Goal: Use online tool/utility: Utilize a website feature to perform a specific function

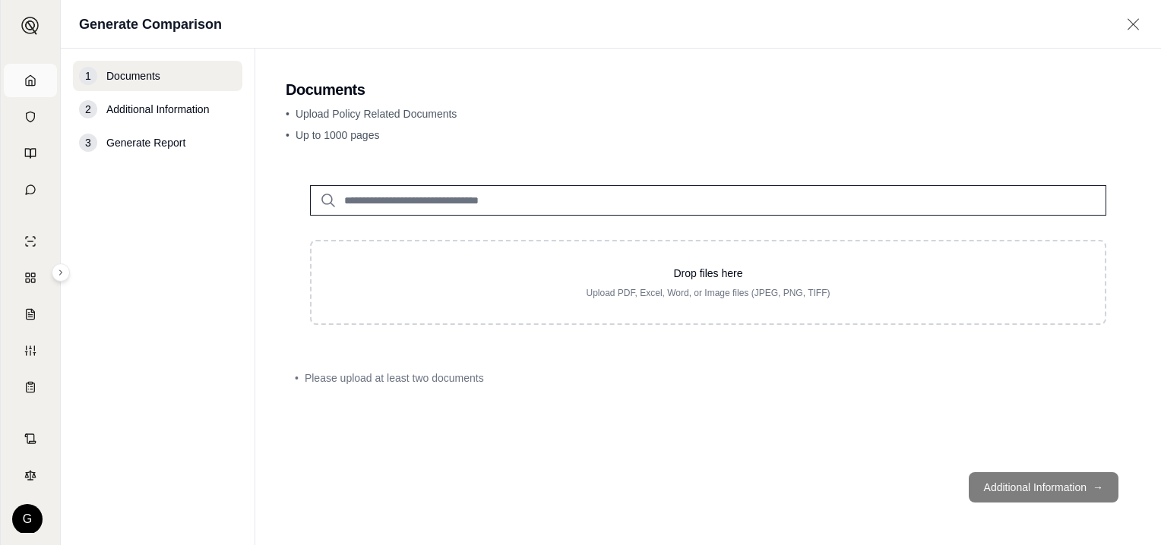
click at [30, 74] on icon at bounding box center [30, 80] width 12 height 12
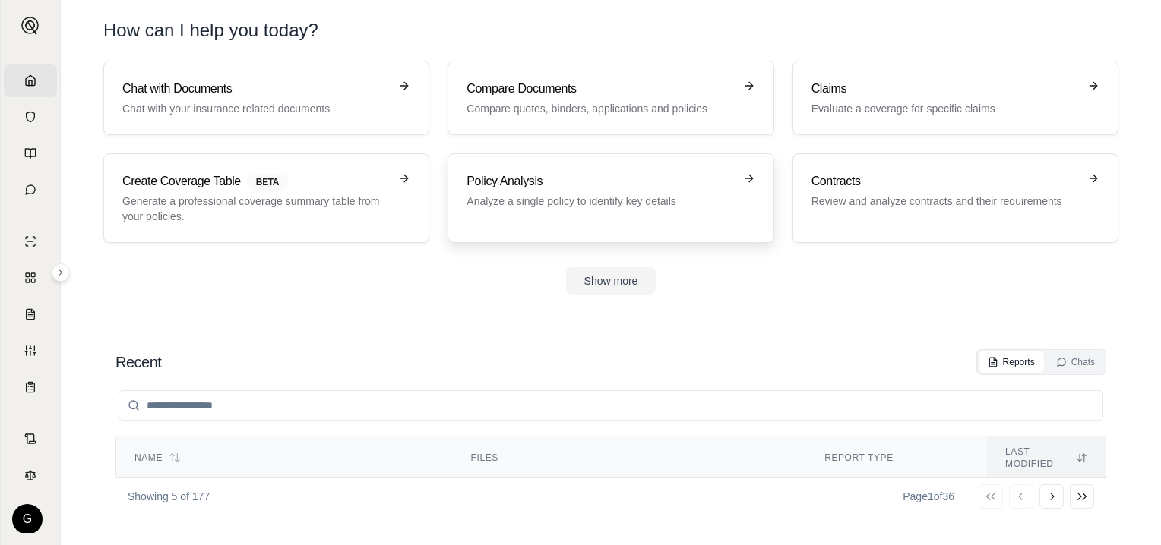
click at [580, 198] on p "Analyze a single policy to identify key details" at bounding box center [599, 201] width 267 height 15
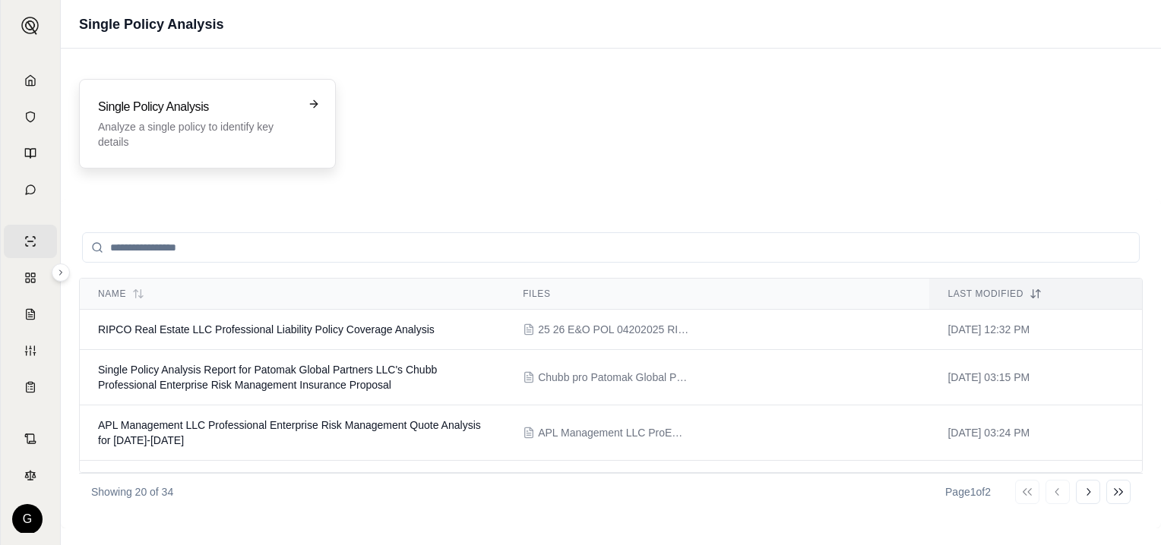
click at [170, 122] on p "Analyze a single policy to identify key details" at bounding box center [197, 134] width 198 height 30
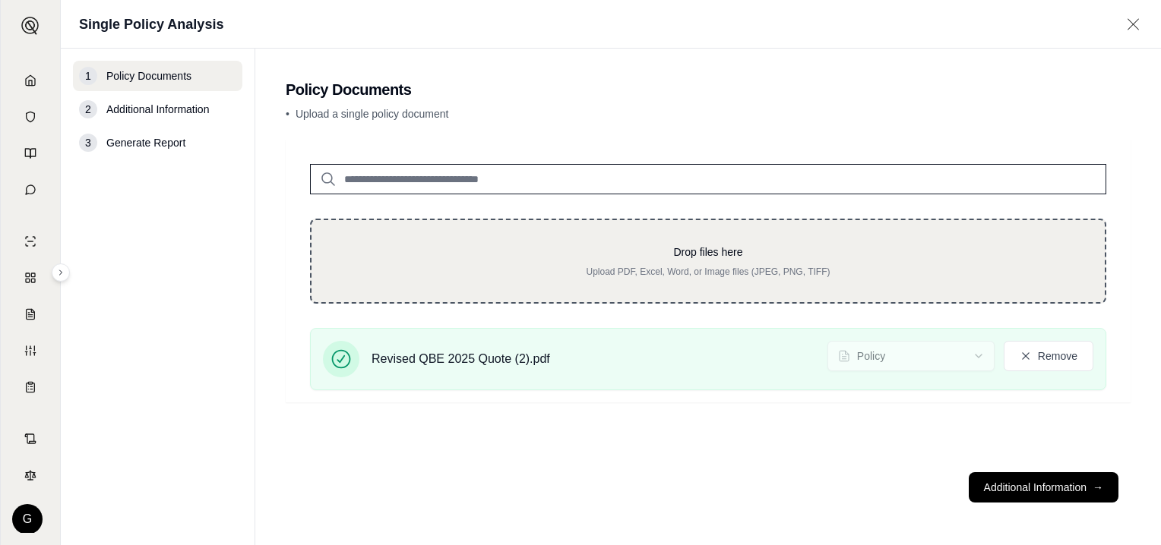
click at [380, 227] on div "Drop files here Upload PDF, Excel, Word, or Image files (JPEG, PNG, TIFF)" at bounding box center [708, 261] width 796 height 85
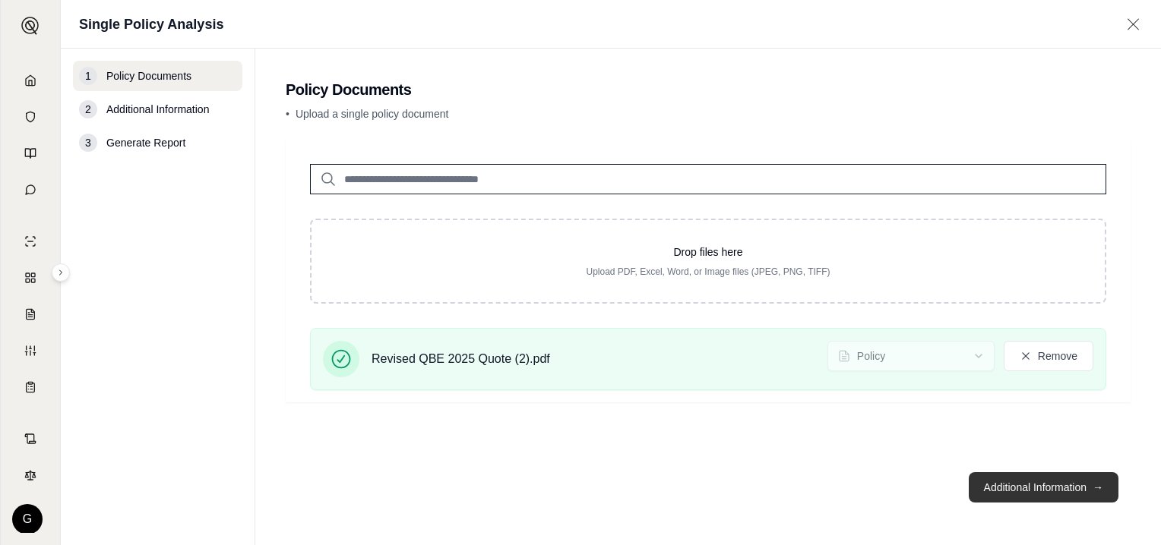
click at [1032, 486] on button "Additional Information →" at bounding box center [1044, 487] width 150 height 30
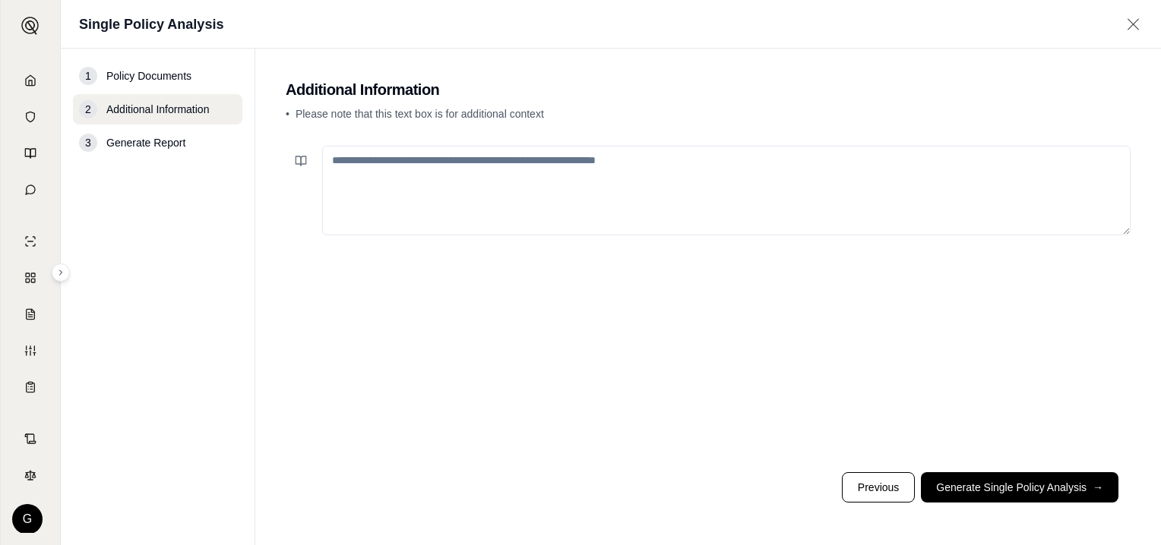
click at [350, 163] on textarea at bounding box center [726, 191] width 808 height 90
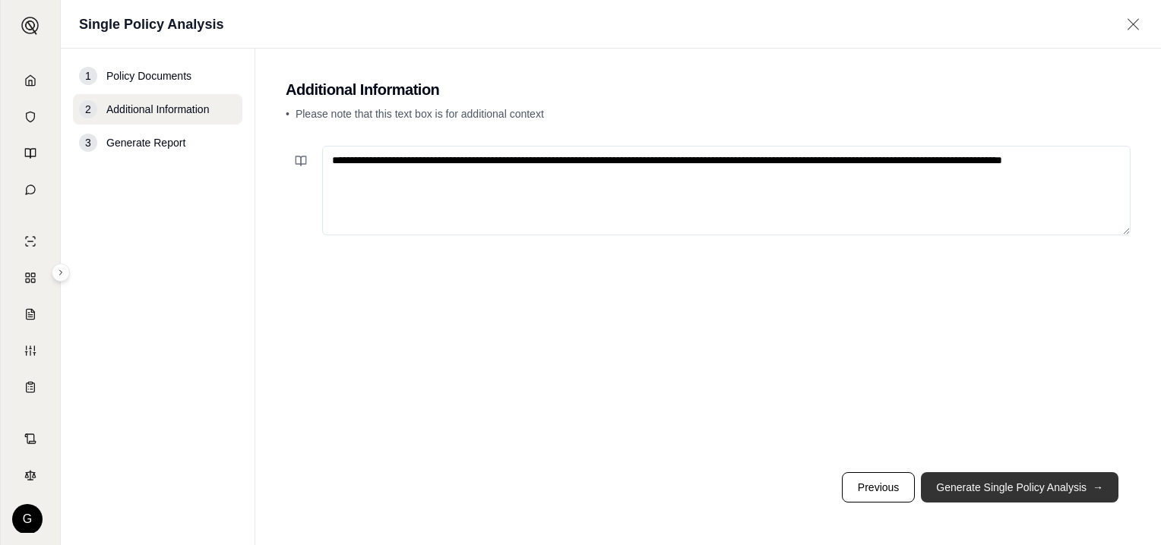
type textarea "**********"
click at [975, 480] on button "Generate Single Policy Analysis →" at bounding box center [1020, 487] width 198 height 30
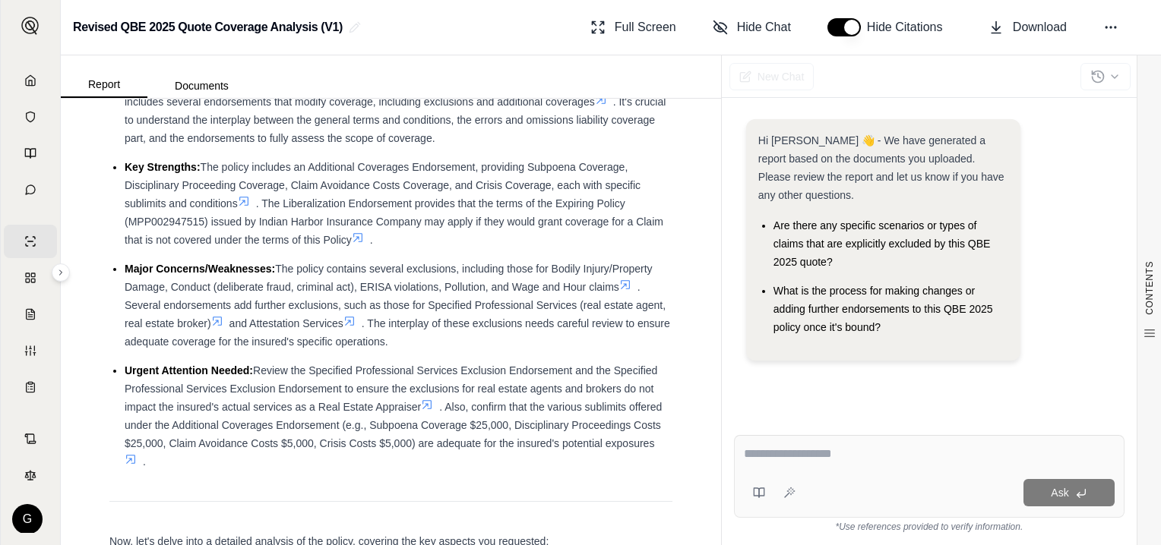
scroll to position [152, 0]
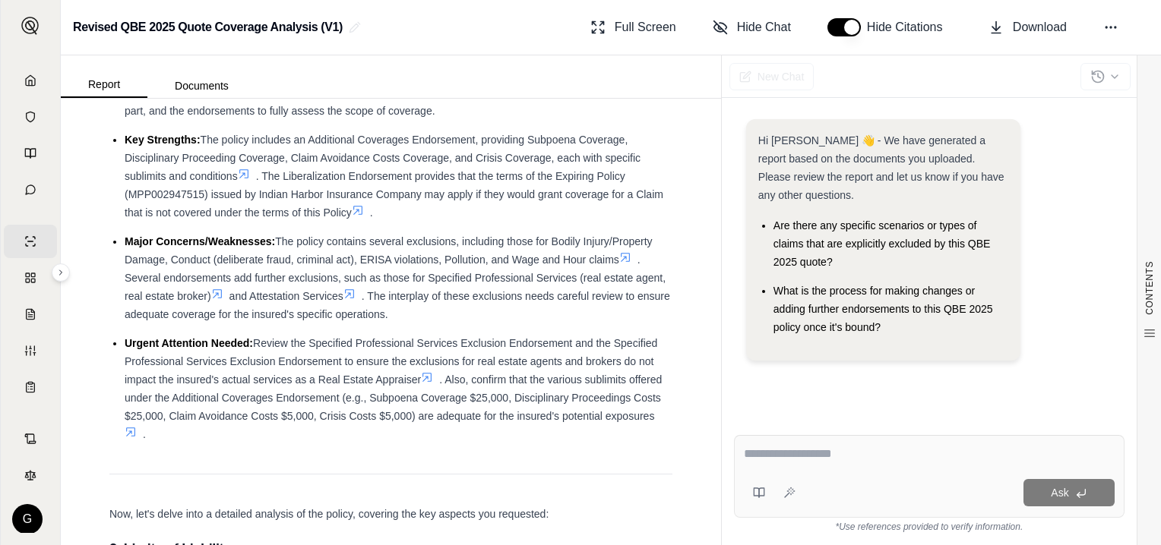
click at [772, 457] on textarea at bounding box center [929, 454] width 371 height 18
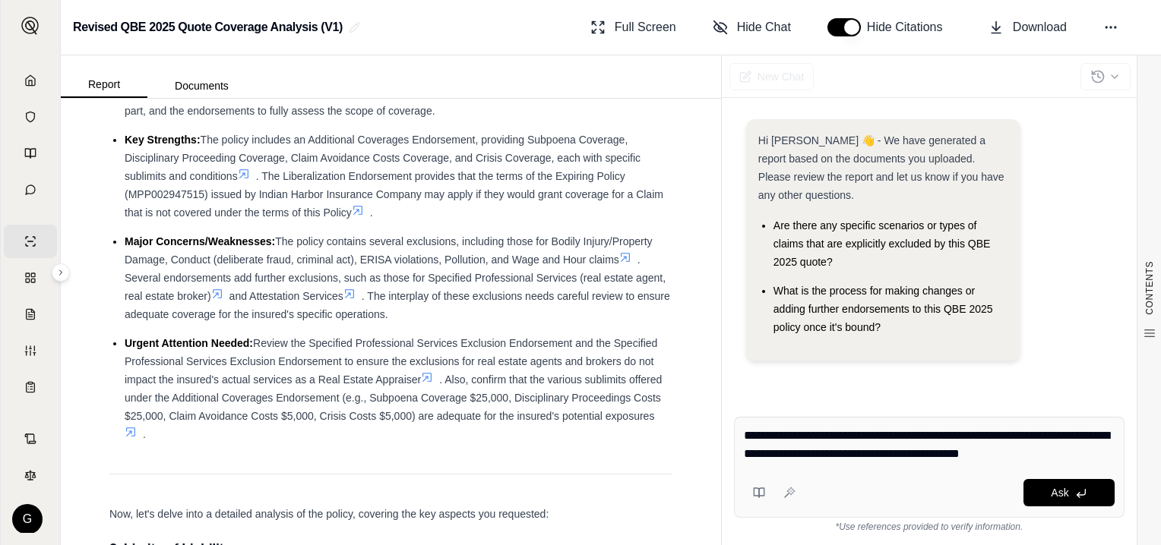
type textarea "**********"
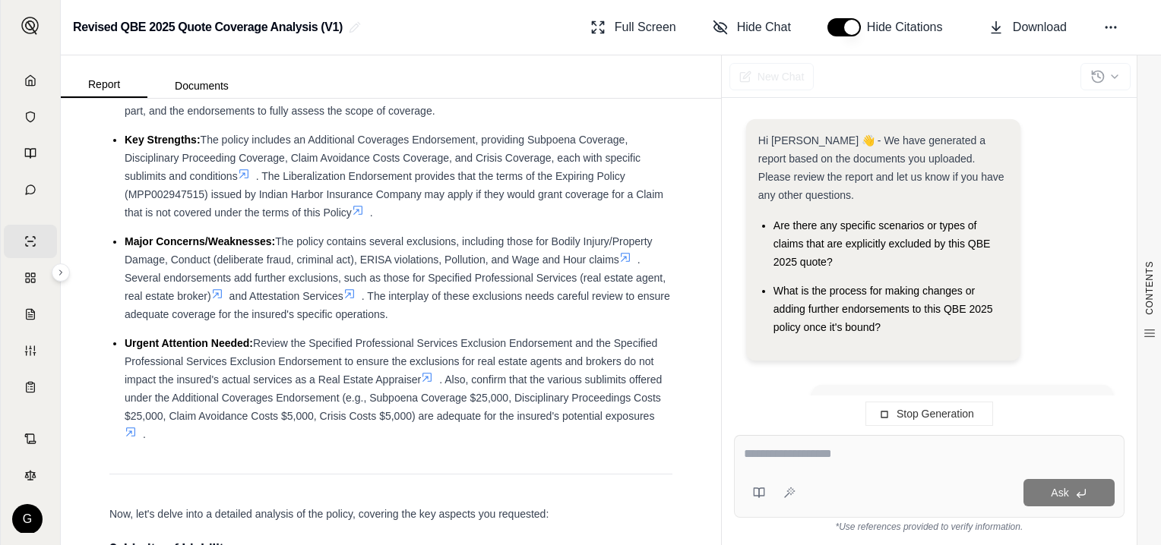
scroll to position [173, 0]
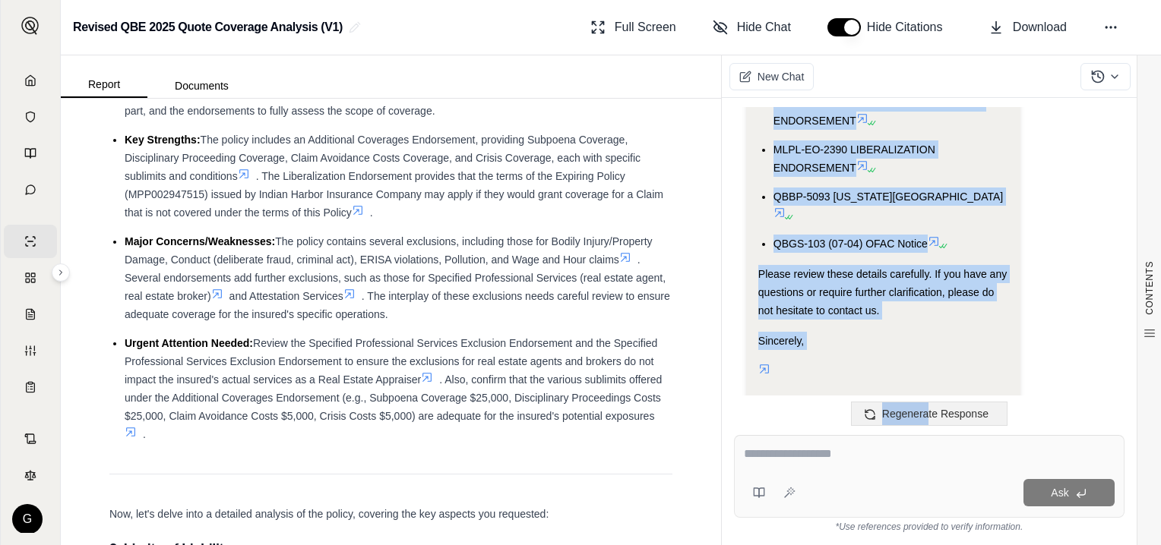
scroll to position [3857, 0]
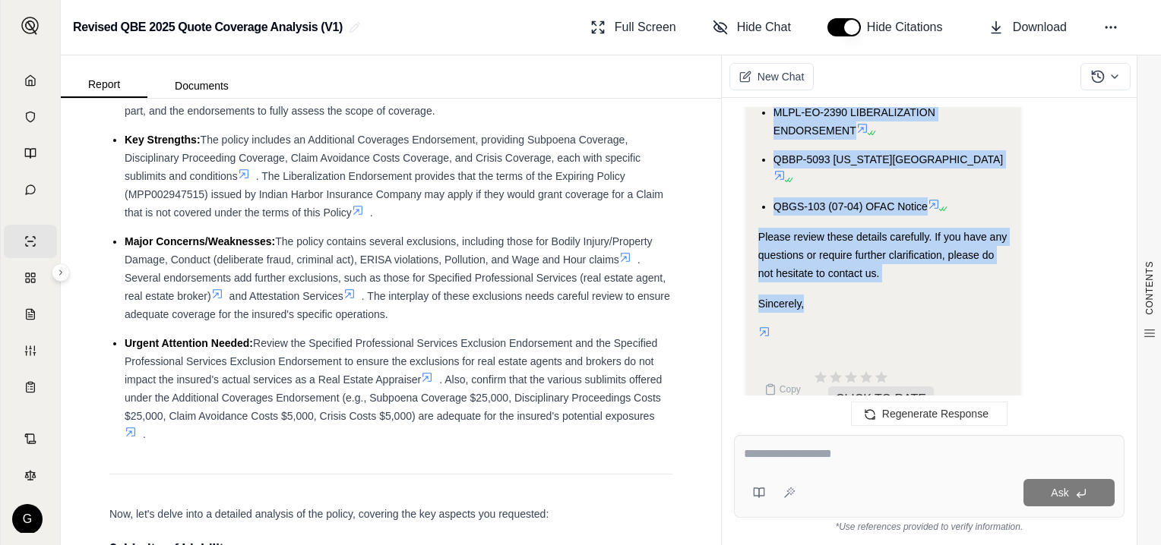
drag, startPoint x: 757, startPoint y: 191, endPoint x: 931, endPoint y: 258, distance: 186.4
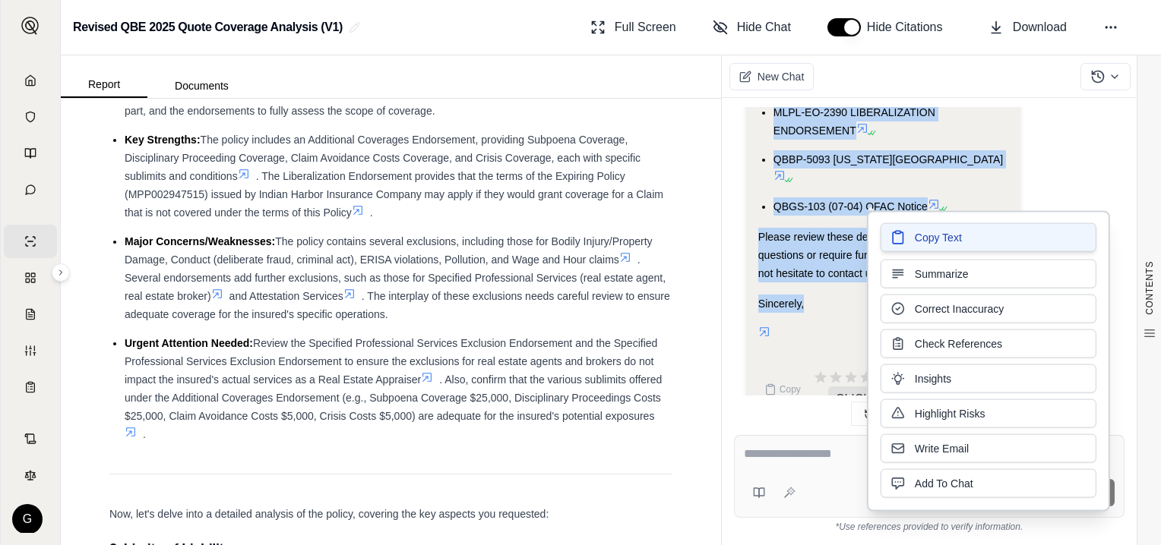
drag, startPoint x: 931, startPoint y: 258, endPoint x: 923, endPoint y: 234, distance: 25.7
click at [923, 234] on span "Copy Text" at bounding box center [938, 237] width 47 height 15
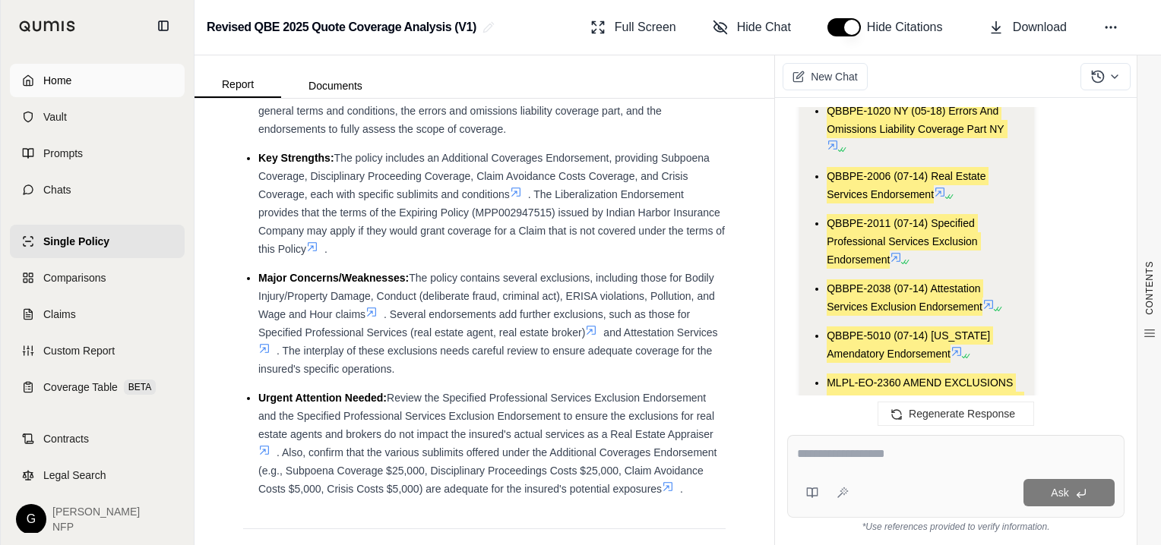
scroll to position [4130, 0]
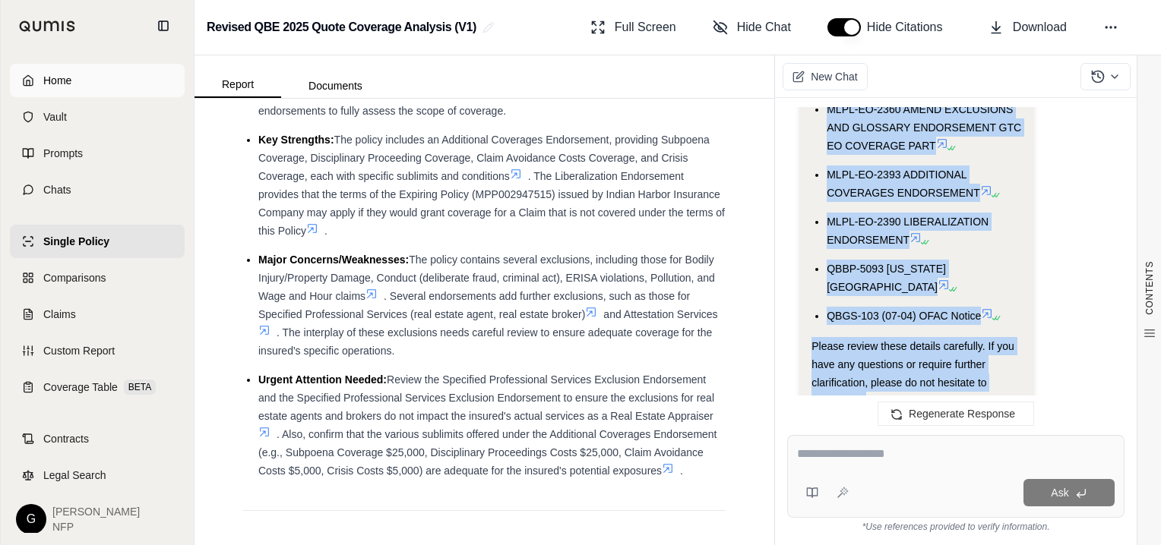
click at [30, 77] on icon at bounding box center [28, 80] width 12 height 12
